Goal: Answer question/provide support: Share knowledge or assist other users

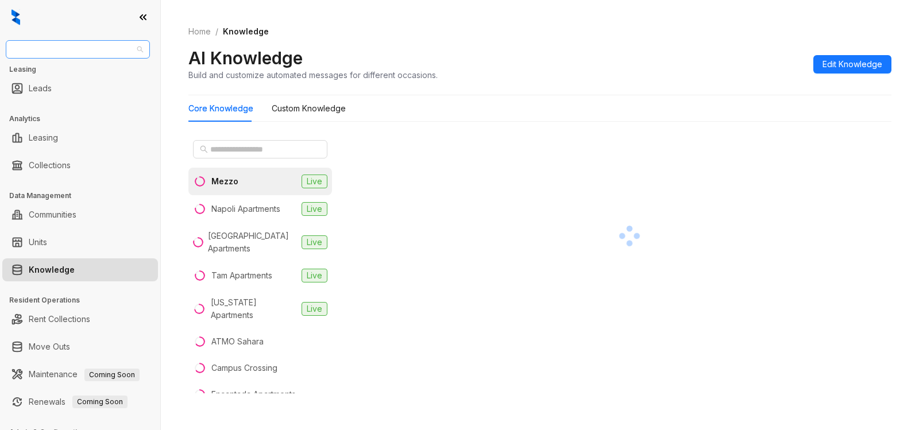
click at [62, 52] on span "AMG" at bounding box center [78, 49] width 130 height 17
type input "****"
click at [67, 74] on div "Case and Associates" at bounding box center [78, 72] width 126 height 13
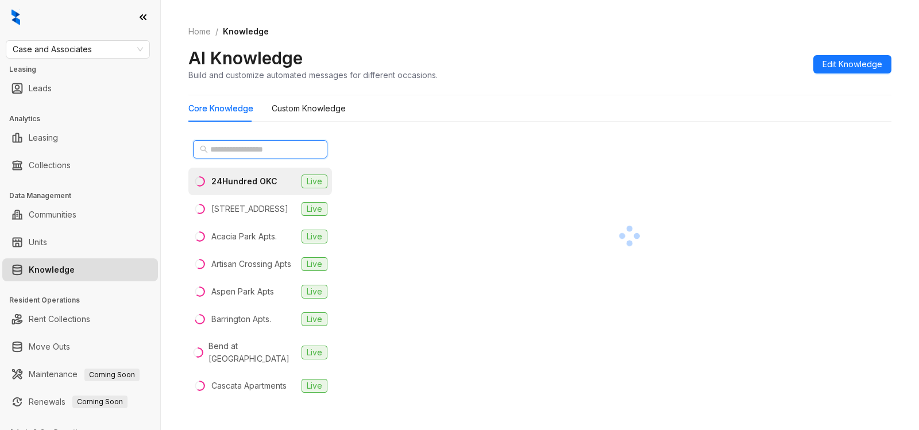
click at [245, 152] on input "text" at bounding box center [260, 149] width 101 height 13
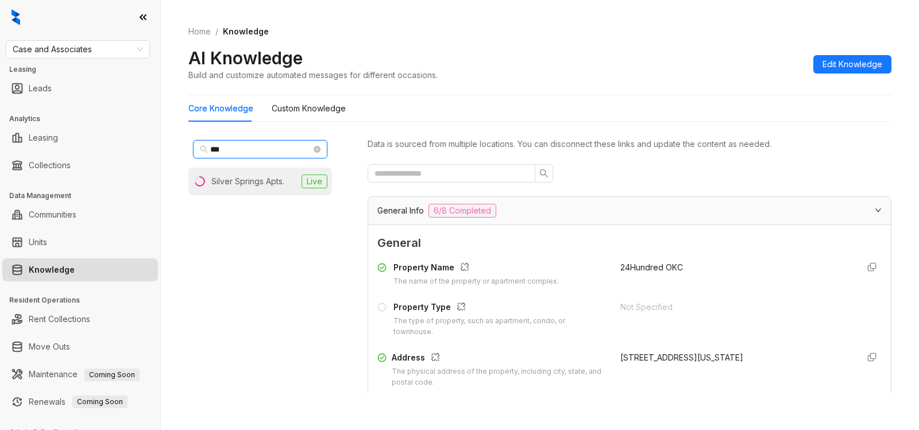
type input "***"
click at [236, 176] on div "Silver Springs Apts." at bounding box center [247, 181] width 73 height 13
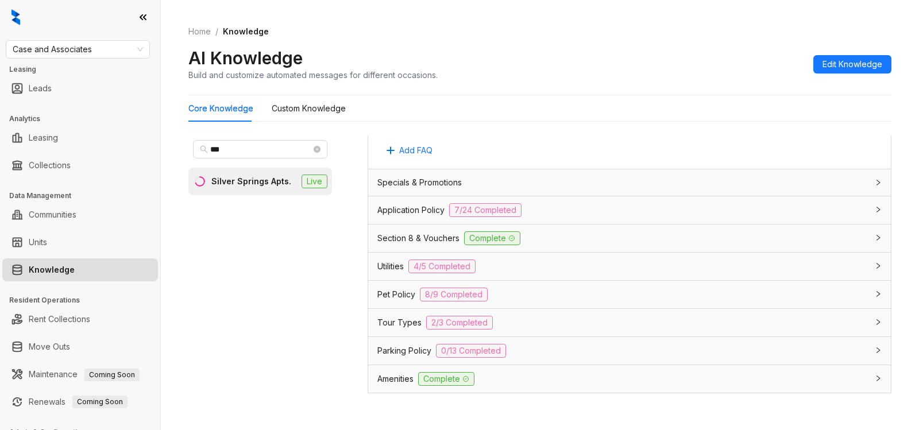
scroll to position [734, 0]
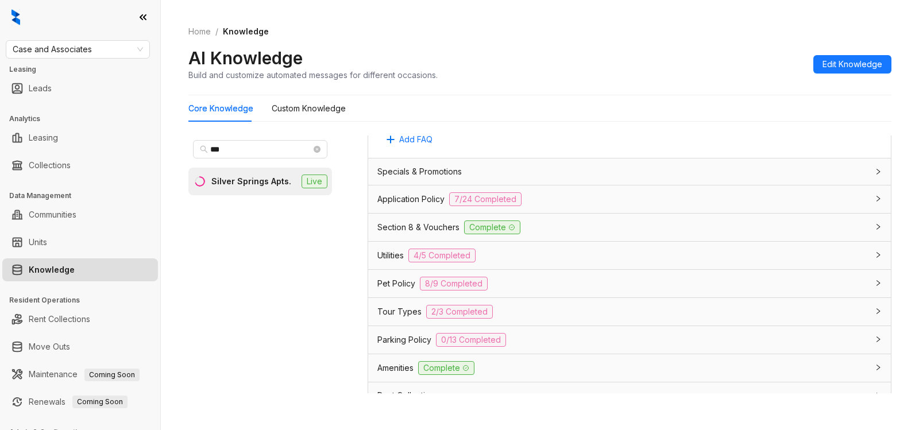
click at [503, 287] on div "Pet Policy 8/9 Completed" at bounding box center [622, 284] width 491 height 14
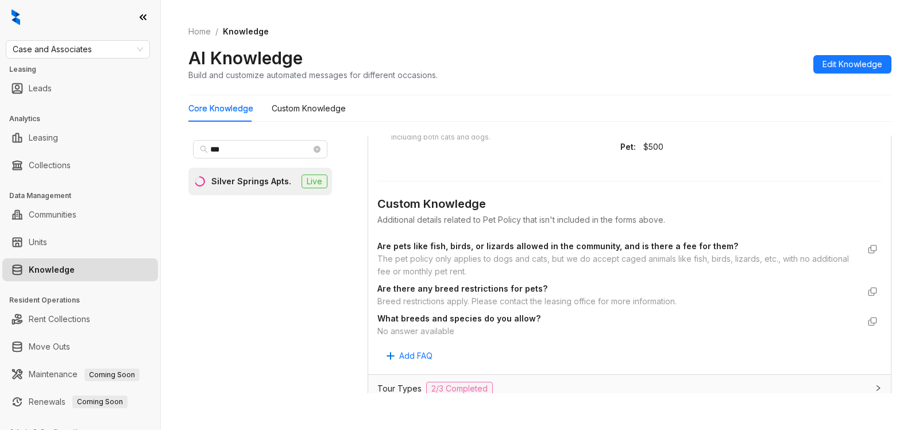
scroll to position [1385, 0]
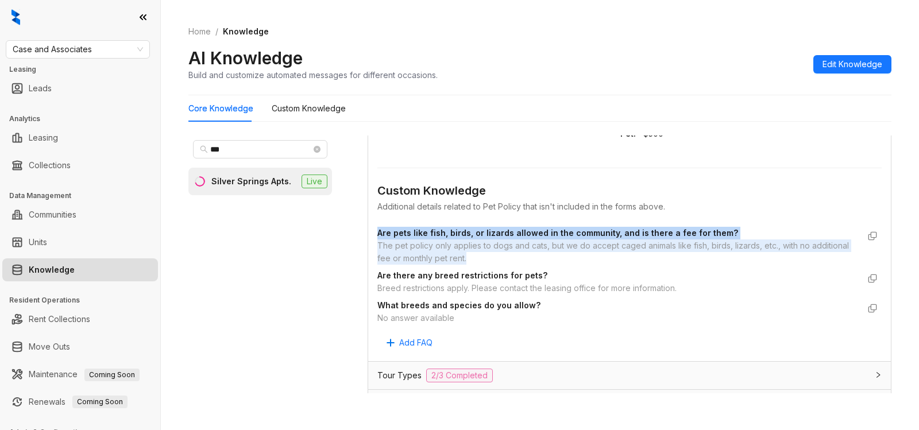
drag, startPoint x: 377, startPoint y: 231, endPoint x: 735, endPoint y: 256, distance: 358.7
click at [735, 256] on div "General Allowed Pet Types Select which types of pets are allowed cat, dog Not A…" at bounding box center [629, 4] width 523 height 715
copy div "Are pets like fish, birds, or lizards allowed in the community, and is there a …"
